Goal: Task Accomplishment & Management: Complete application form

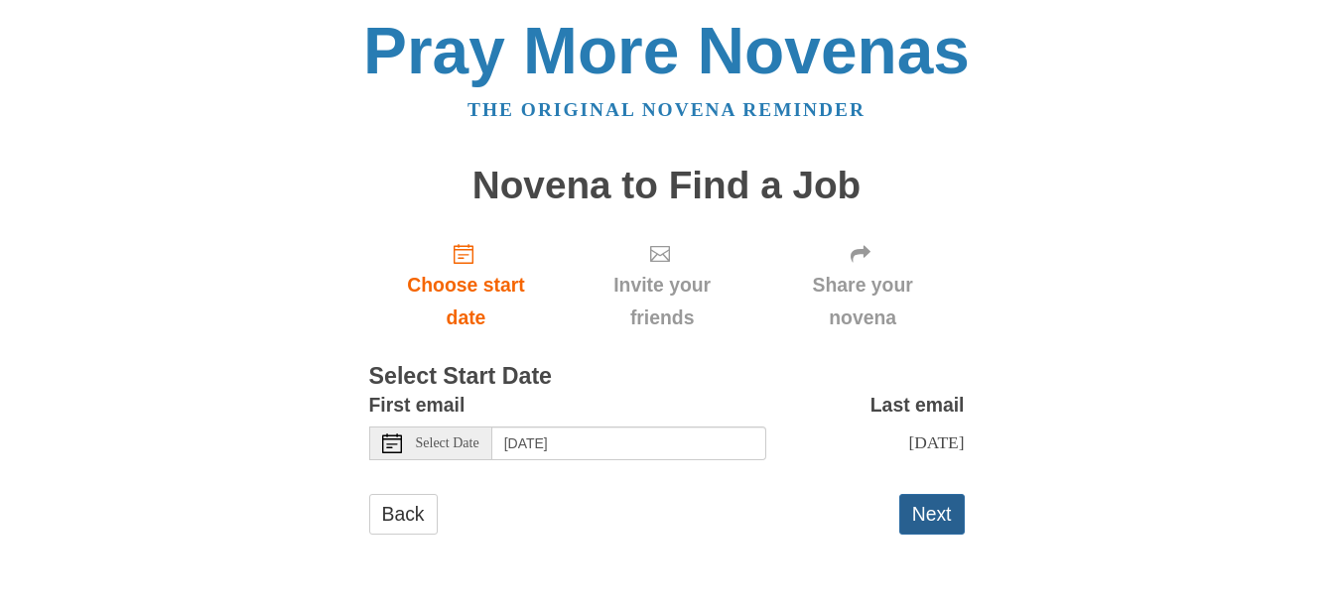
click at [930, 535] on button "Next" at bounding box center [932, 514] width 66 height 41
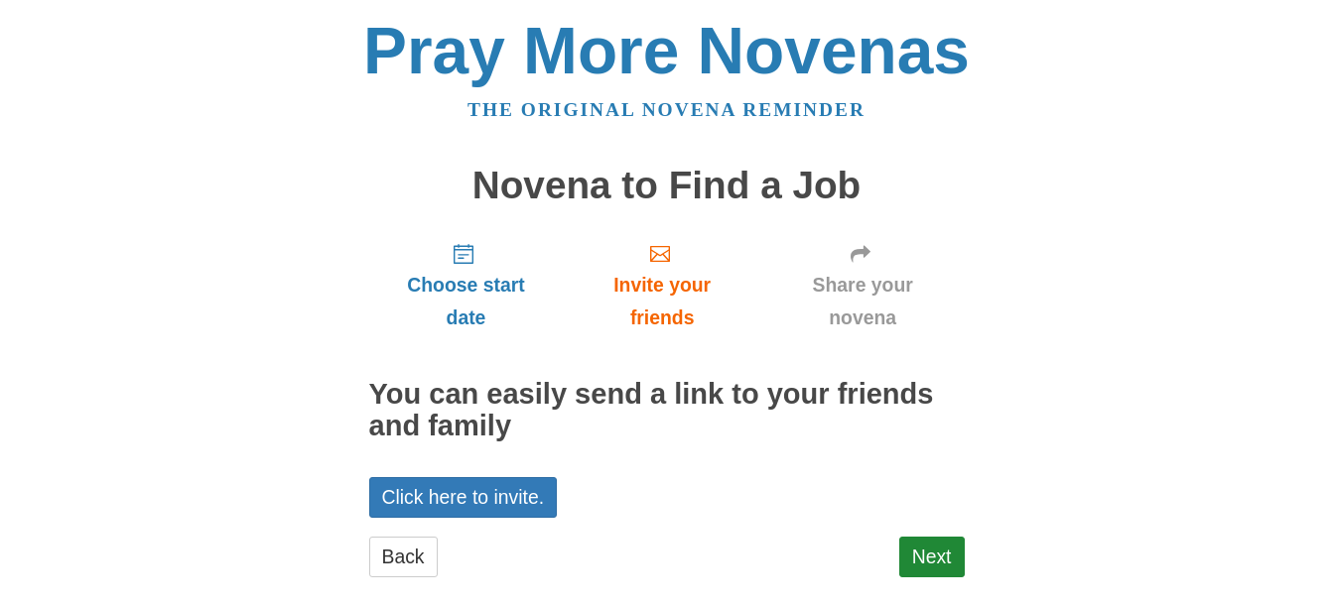
scroll to position [28, 0]
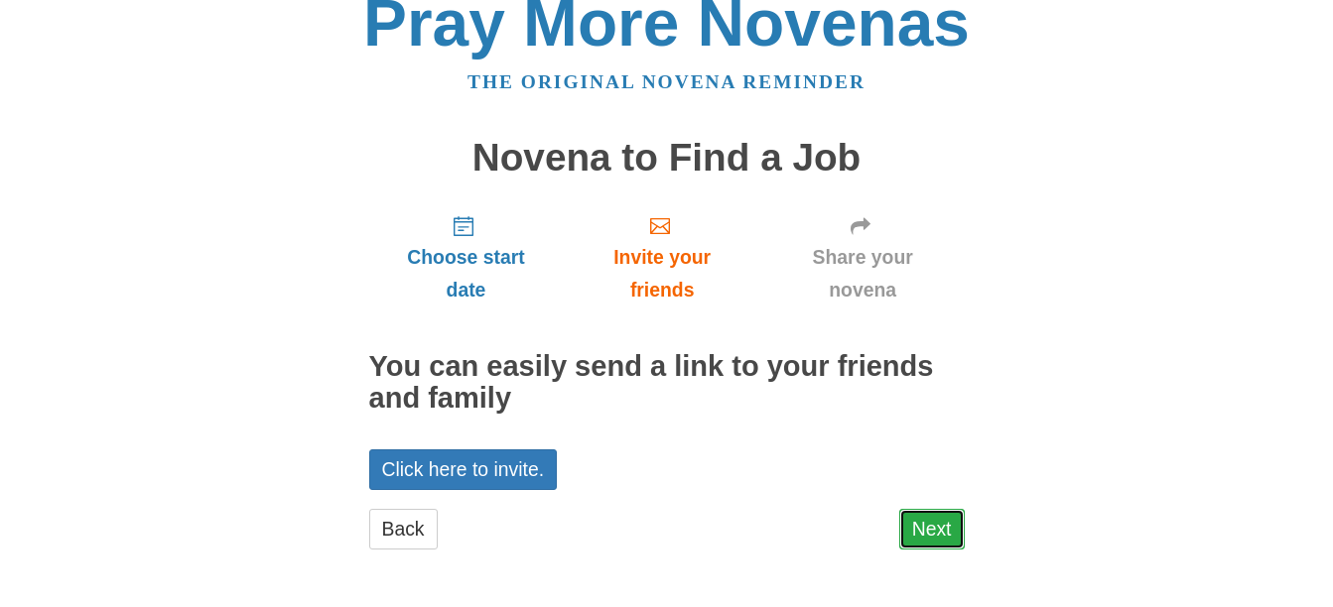
click at [929, 532] on link "Next" at bounding box center [932, 529] width 66 height 41
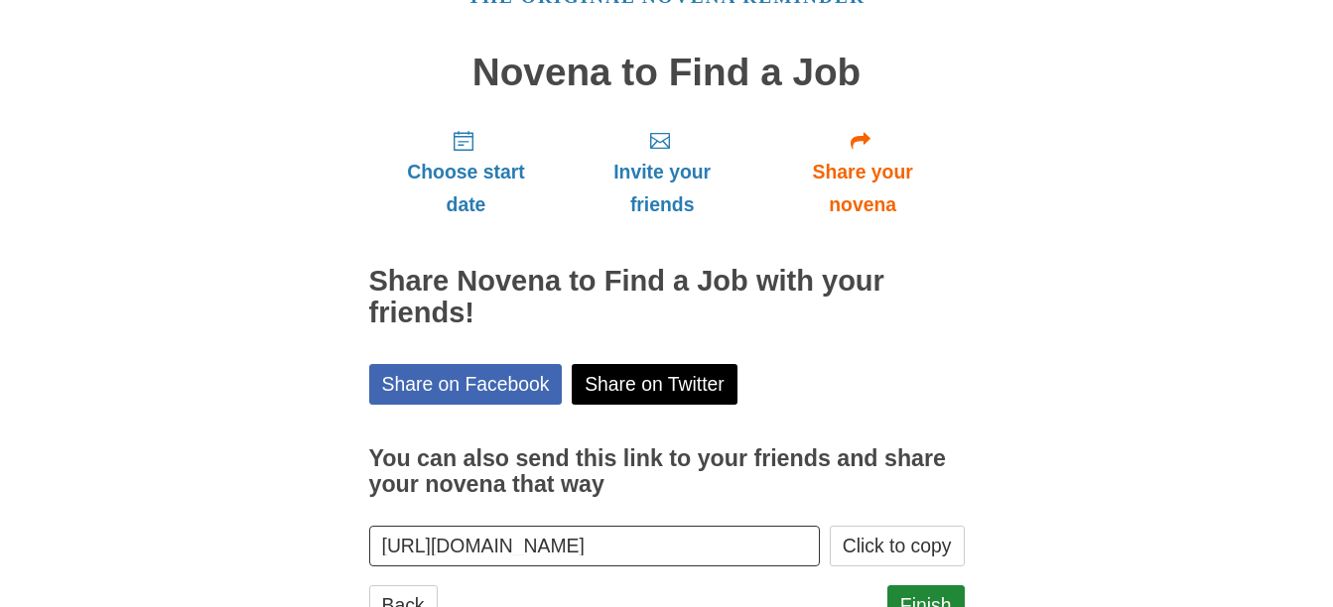
scroll to position [190, 0]
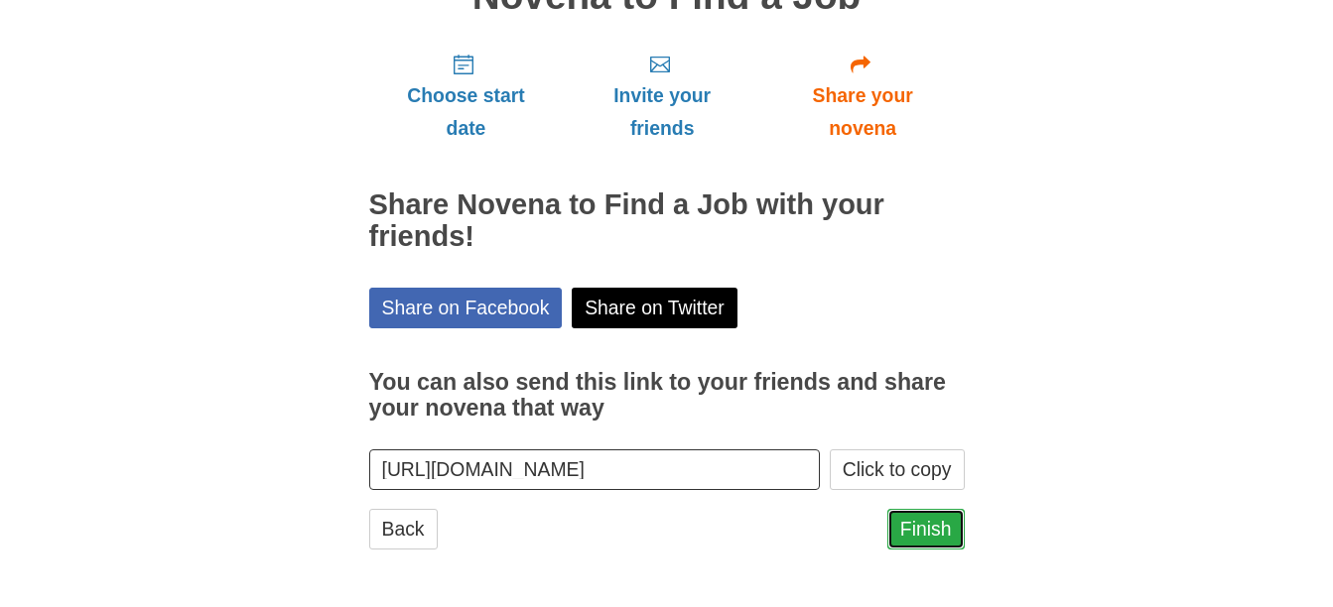
click at [922, 526] on link "Finish" at bounding box center [925, 529] width 77 height 41
